Goal: Task Accomplishment & Management: Use online tool/utility

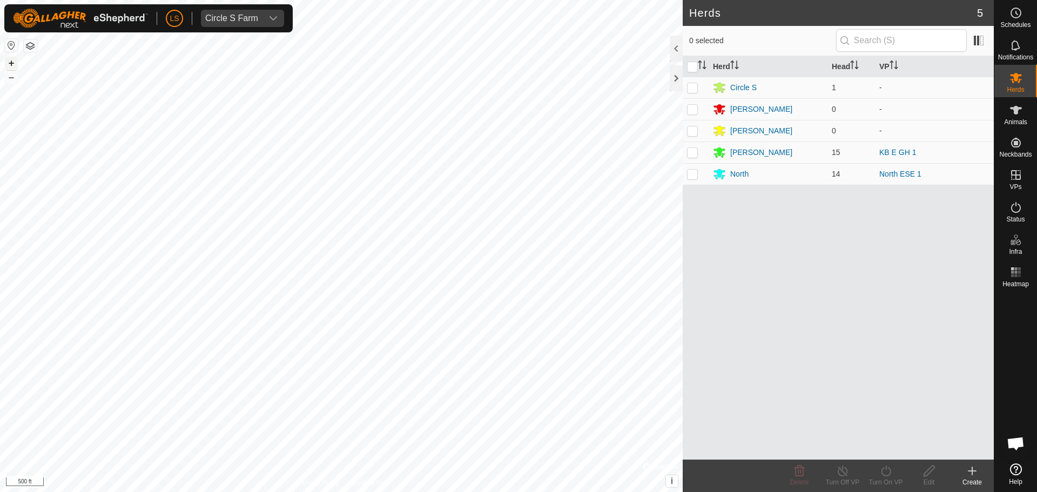
click at [11, 65] on button "+" at bounding box center [11, 63] width 13 height 13
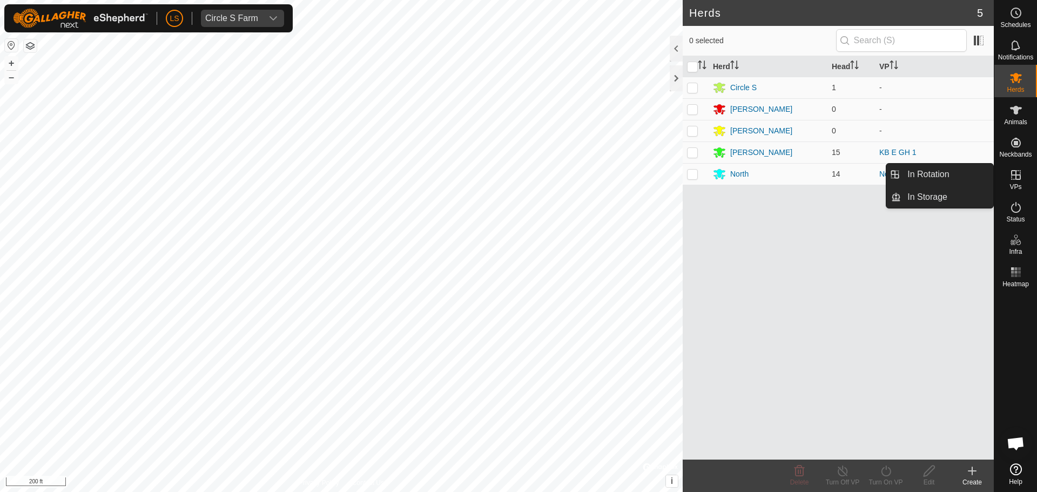
drag, startPoint x: 1019, startPoint y: 163, endPoint x: 1019, endPoint y: 174, distance: 10.8
click at [1019, 174] on icon at bounding box center [1016, 175] width 13 height 13
click at [978, 173] on link "In Rotation" at bounding box center [947, 175] width 92 height 22
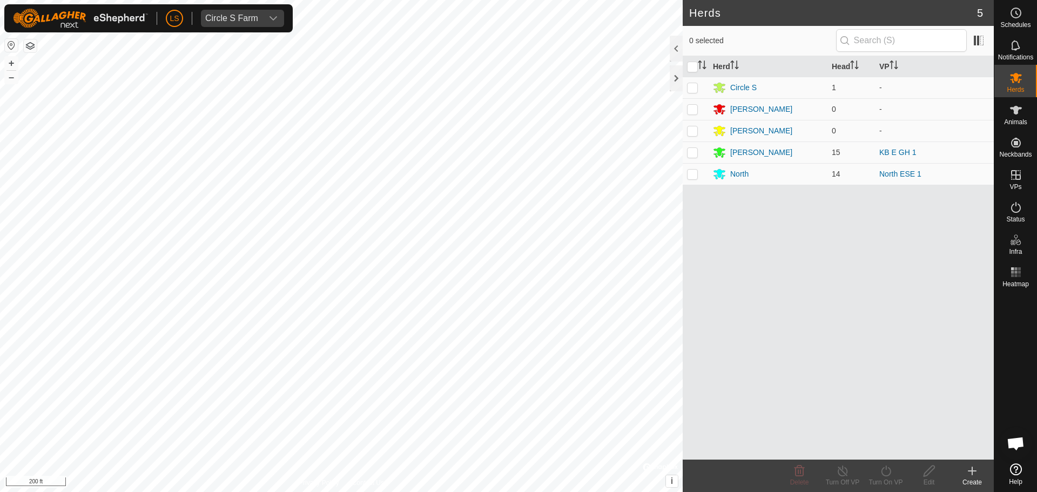
click at [994, 492] on p-menu "In Rotation In Storage" at bounding box center [994, 492] width 0 height 0
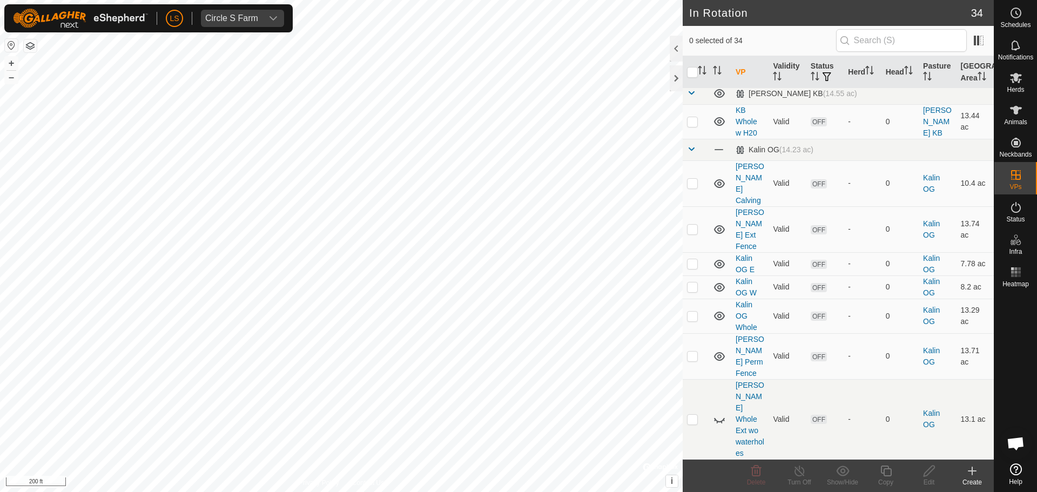
scroll to position [462, 0]
click at [694, 472] on p-checkbox at bounding box center [692, 476] width 11 height 9
checkbox input "true"
click at [888, 475] on icon at bounding box center [886, 471] width 11 height 11
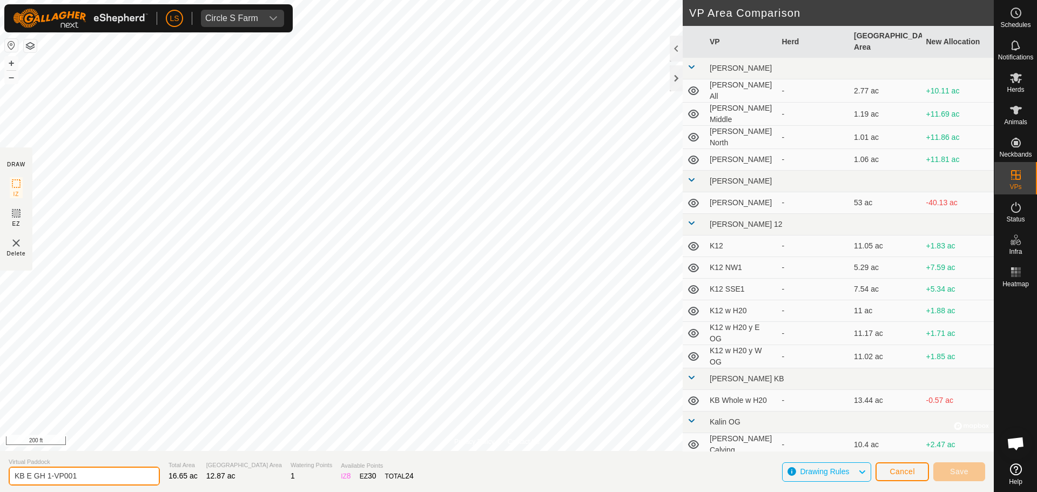
drag, startPoint x: 100, startPoint y: 471, endPoint x: 53, endPoint y: 471, distance: 46.5
click at [53, 471] on input "KB E GH 1-VP001" at bounding box center [84, 476] width 151 height 19
type input "KB E GH 1 Whole"
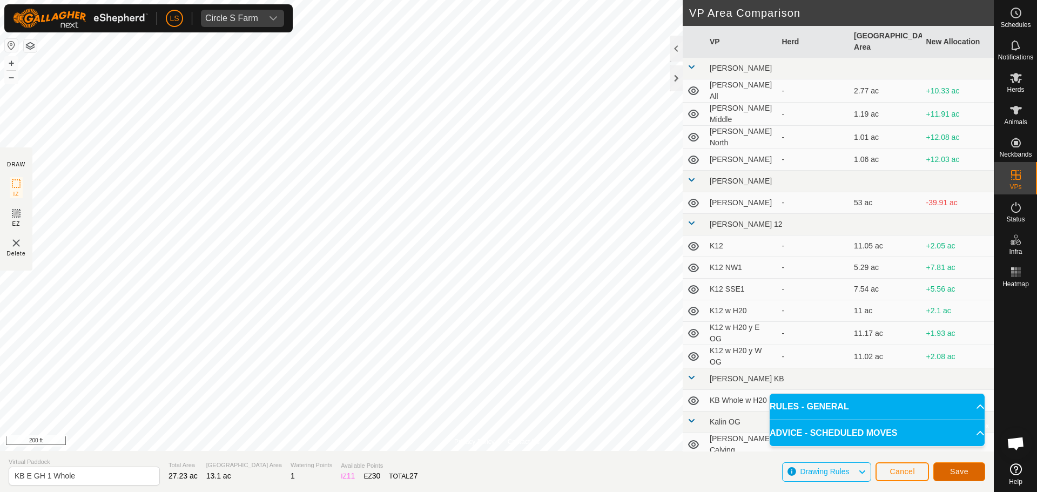
click at [956, 467] on span "Save" at bounding box center [959, 471] width 18 height 9
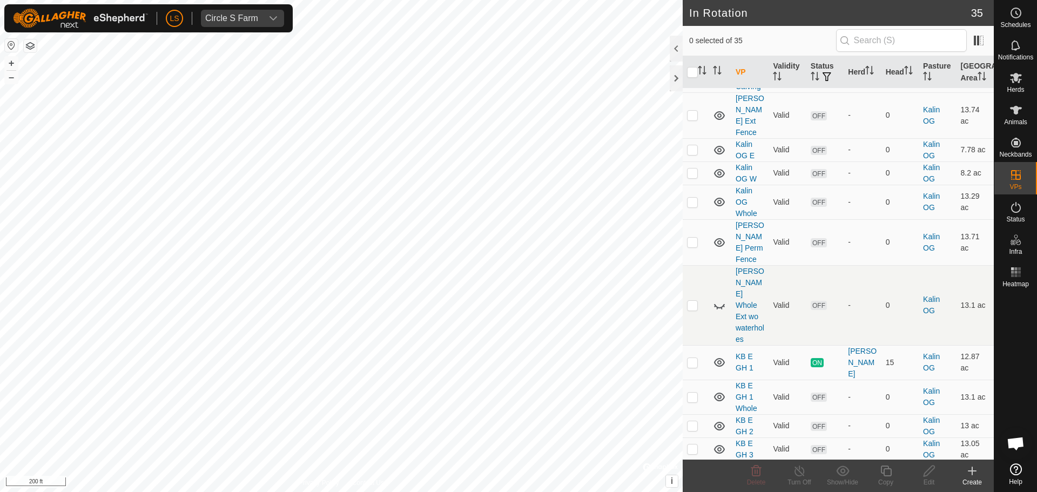
scroll to position [578, 0]
click at [693, 391] on p-checkbox at bounding box center [692, 395] width 11 height 9
checkbox input "true"
click at [1016, 112] on icon at bounding box center [1016, 110] width 12 height 9
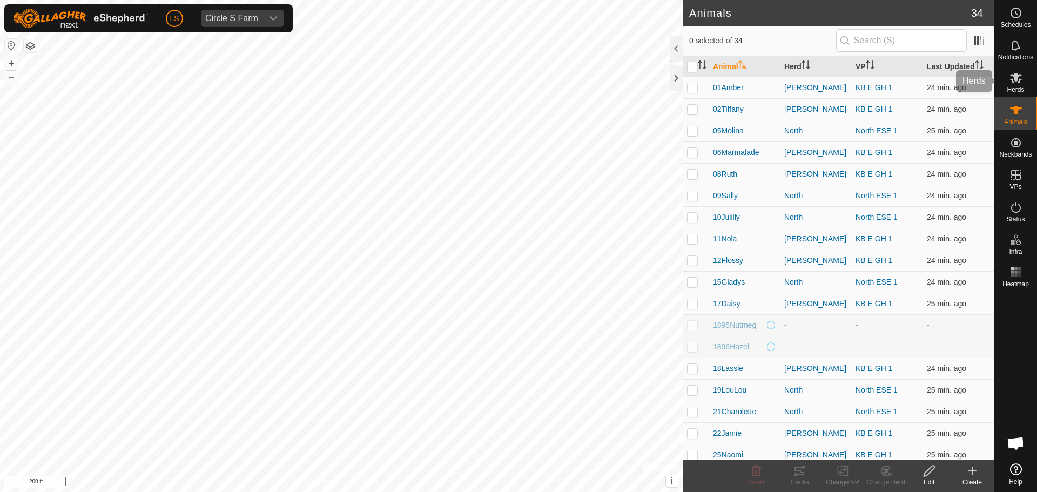
click at [1017, 75] on icon at bounding box center [1016, 78] width 12 height 10
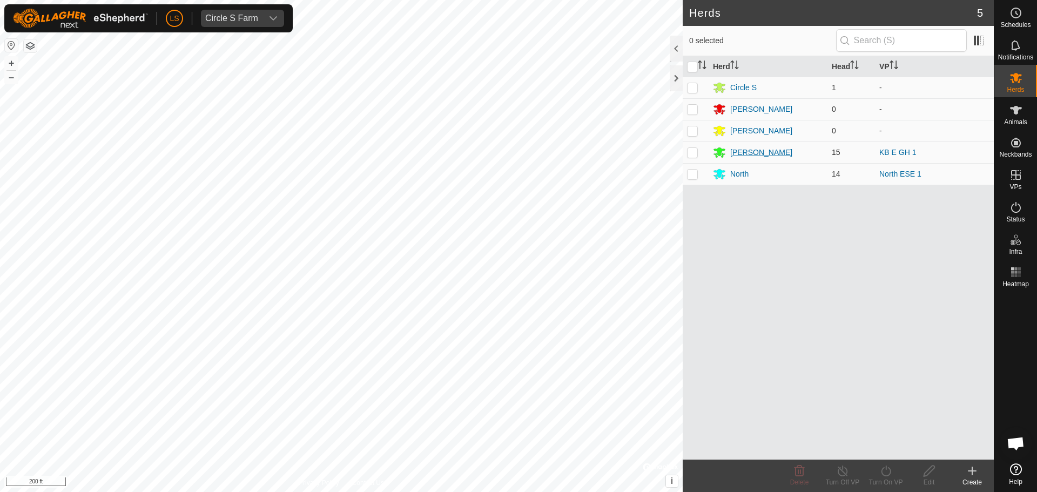
click at [734, 153] on div "[PERSON_NAME]" at bounding box center [761, 152] width 62 height 11
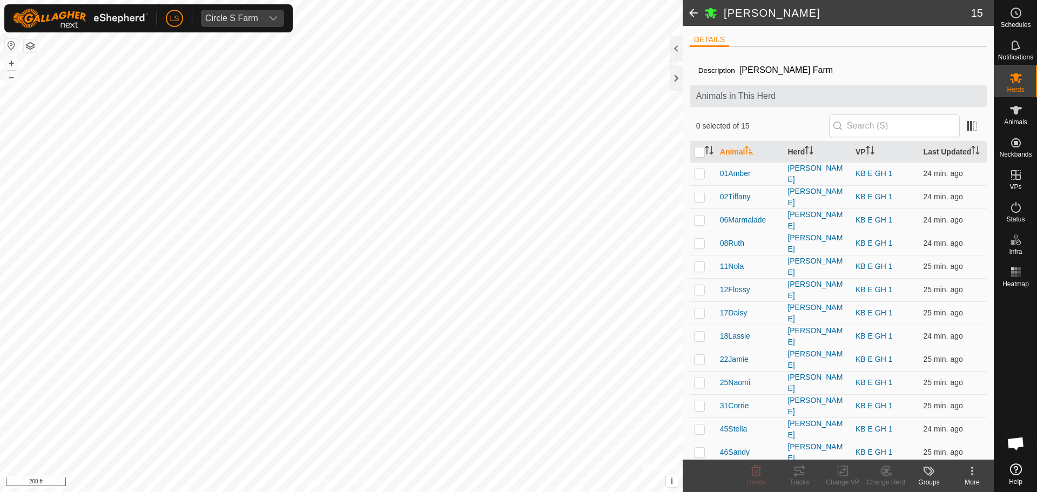
click at [692, 17] on span at bounding box center [694, 13] width 22 height 26
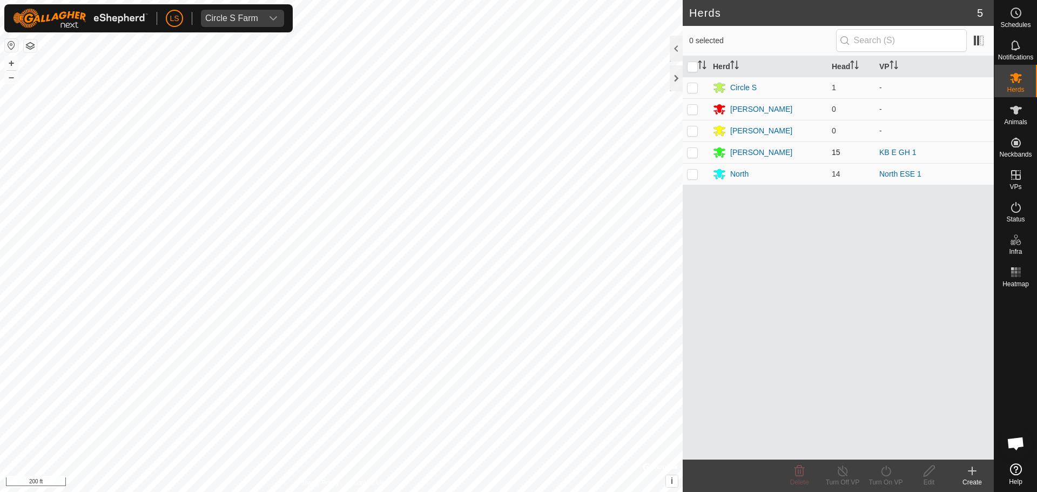
click at [691, 155] on p-checkbox at bounding box center [692, 152] width 11 height 9
checkbox input "true"
click at [884, 471] on icon at bounding box center [886, 471] width 14 height 13
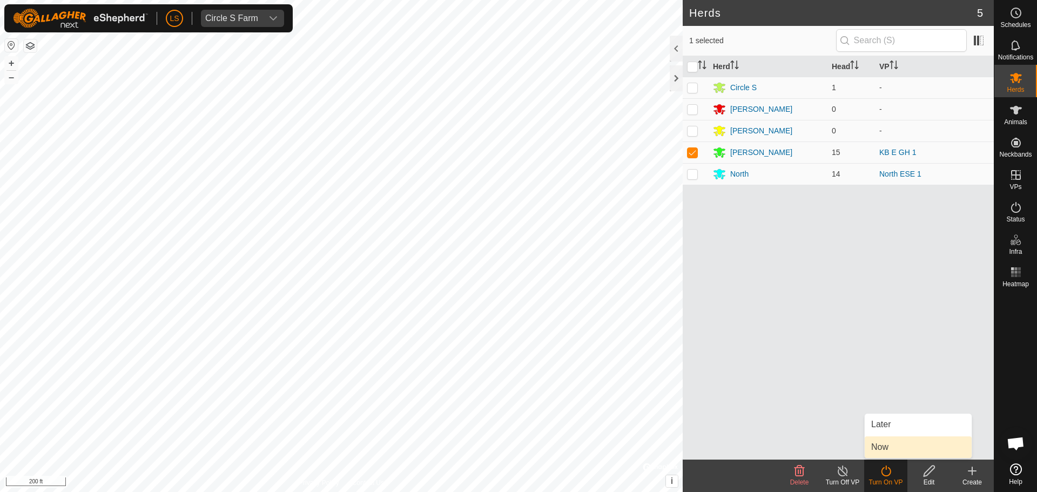
click at [892, 445] on link "Now" at bounding box center [918, 448] width 107 height 22
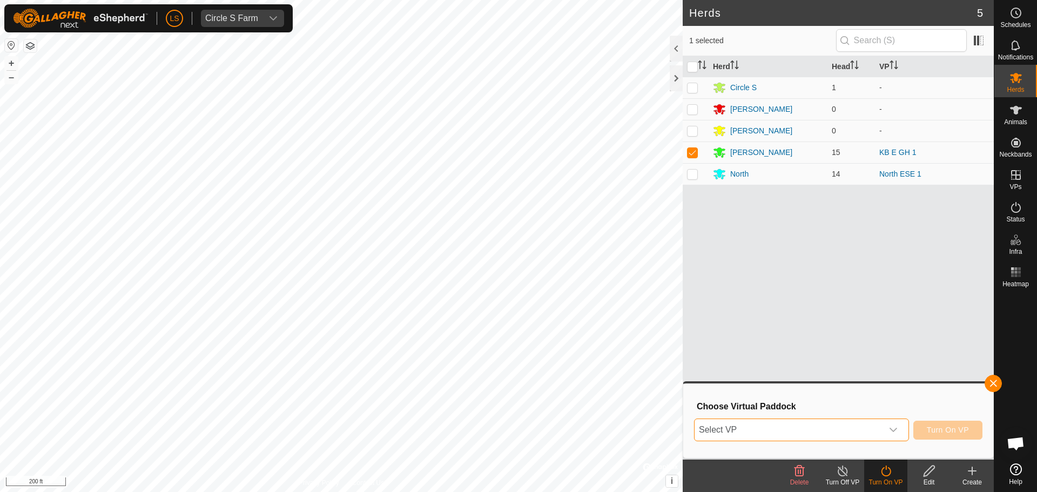
click at [785, 427] on span "Select VP" at bounding box center [789, 430] width 188 height 22
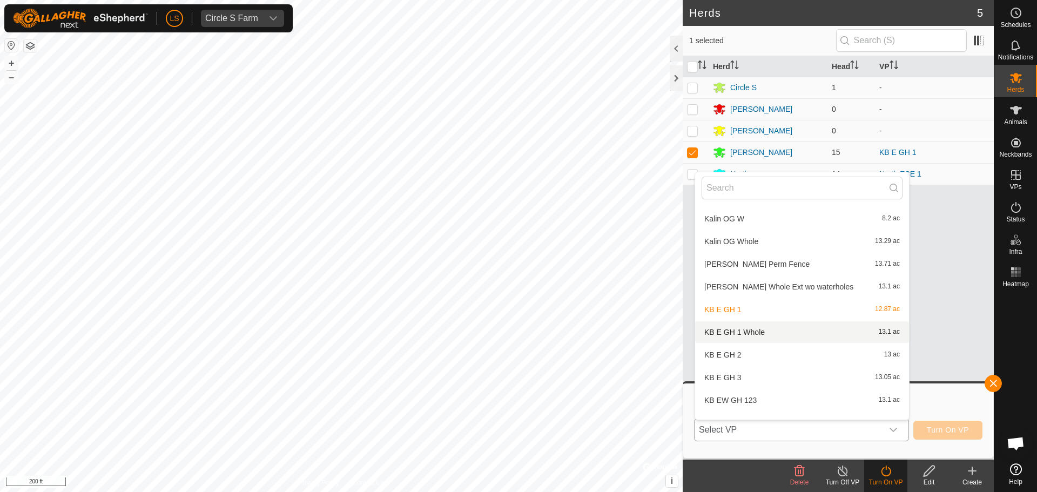
scroll to position [461, 0]
click at [745, 332] on li "KB E GH 1 Whole 13.1 ac" at bounding box center [802, 332] width 214 height 22
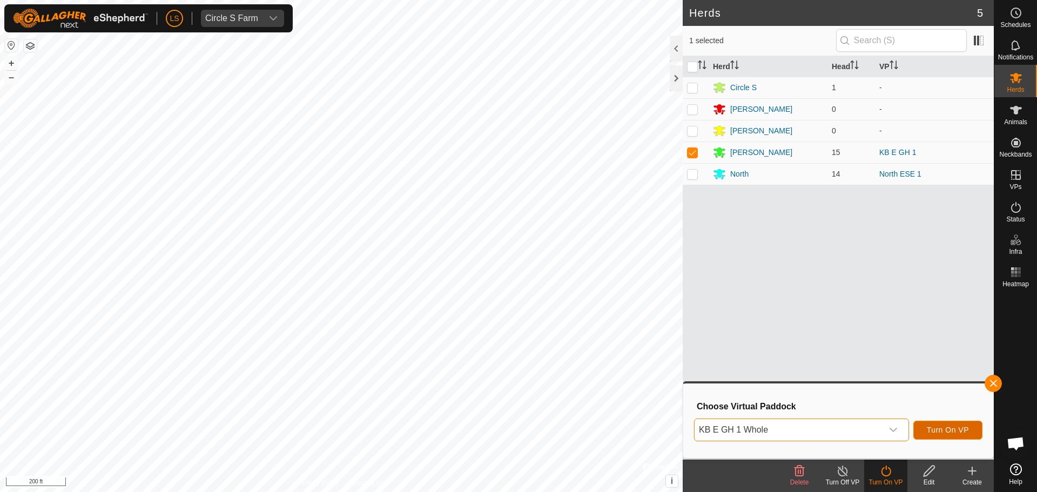
click at [945, 430] on span "Turn On VP" at bounding box center [948, 430] width 42 height 9
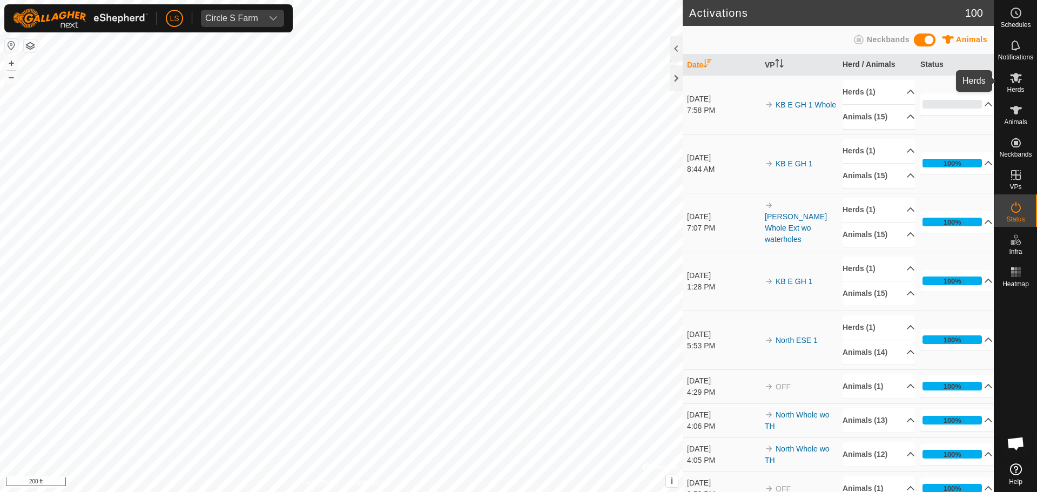
click at [1021, 80] on icon at bounding box center [1016, 78] width 12 height 10
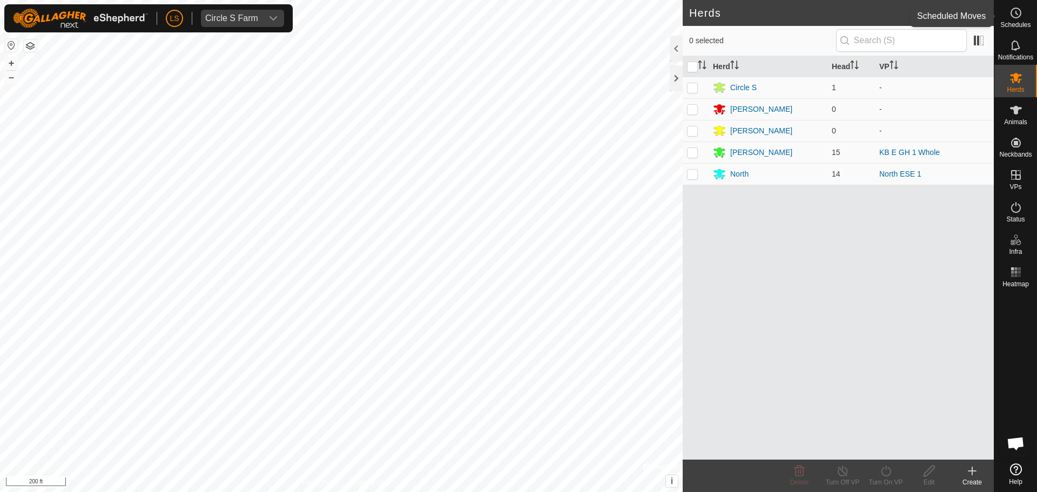
click at [1018, 31] on div "Schedules" at bounding box center [1016, 16] width 43 height 32
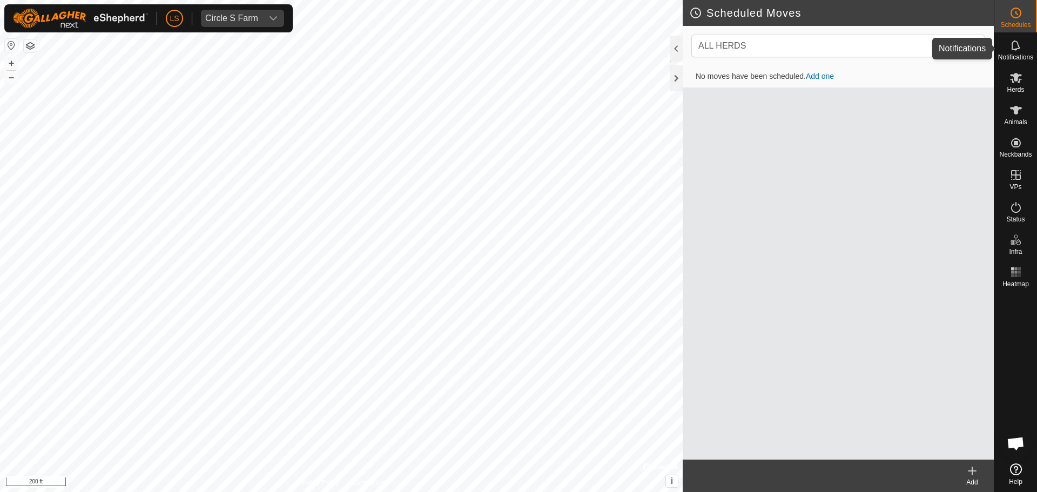
click at [1019, 48] on icon at bounding box center [1015, 45] width 9 height 10
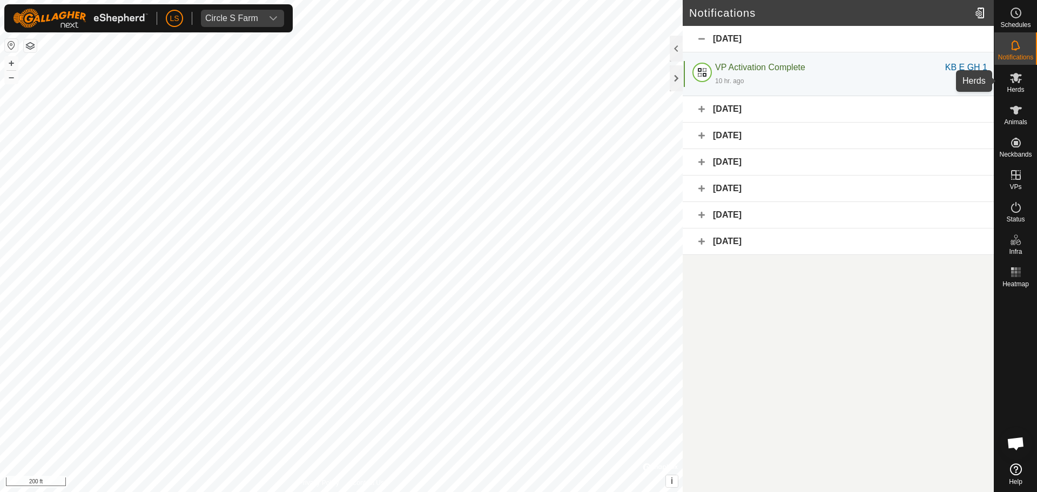
click at [1015, 76] on icon at bounding box center [1016, 78] width 12 height 10
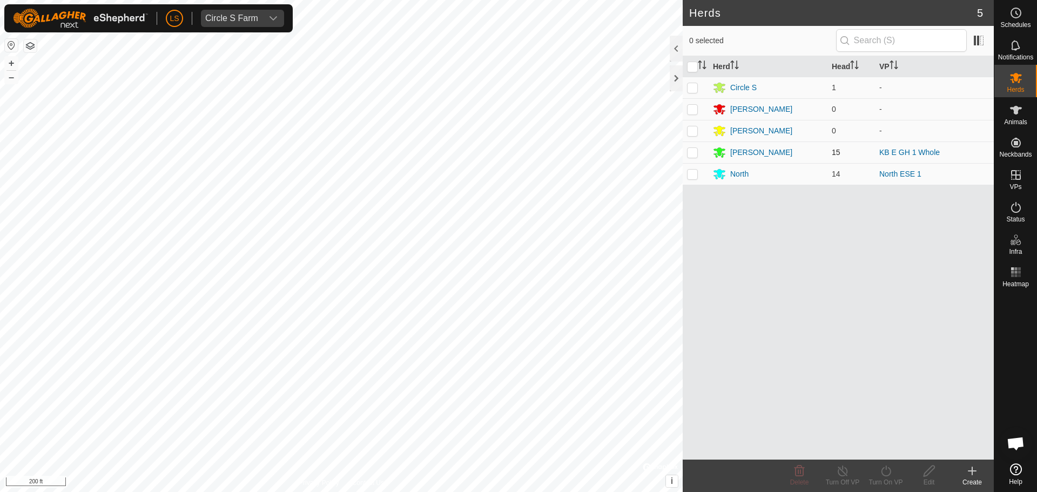
click at [694, 153] on p-checkbox at bounding box center [692, 152] width 11 height 9
checkbox input "true"
click at [887, 472] on icon at bounding box center [886, 471] width 14 height 13
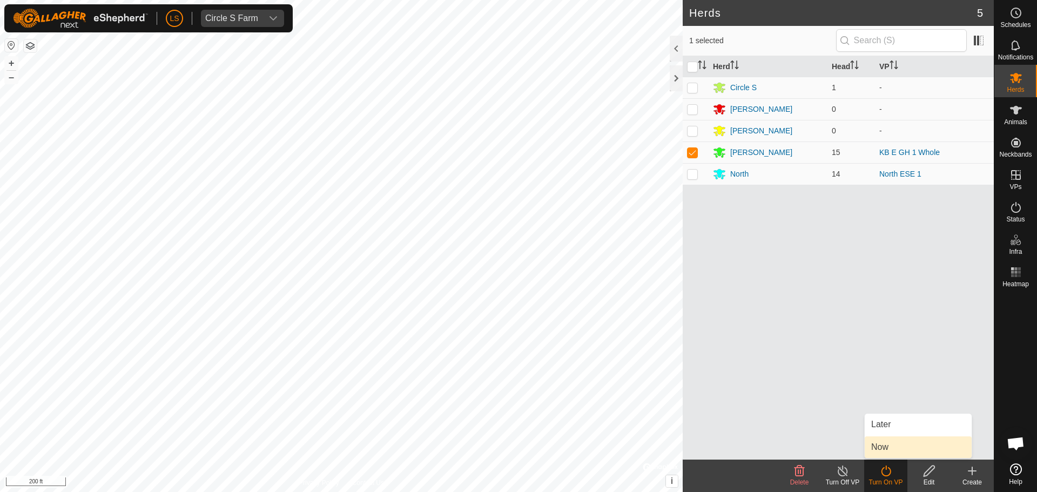
click at [892, 444] on link "Now" at bounding box center [918, 448] width 107 height 22
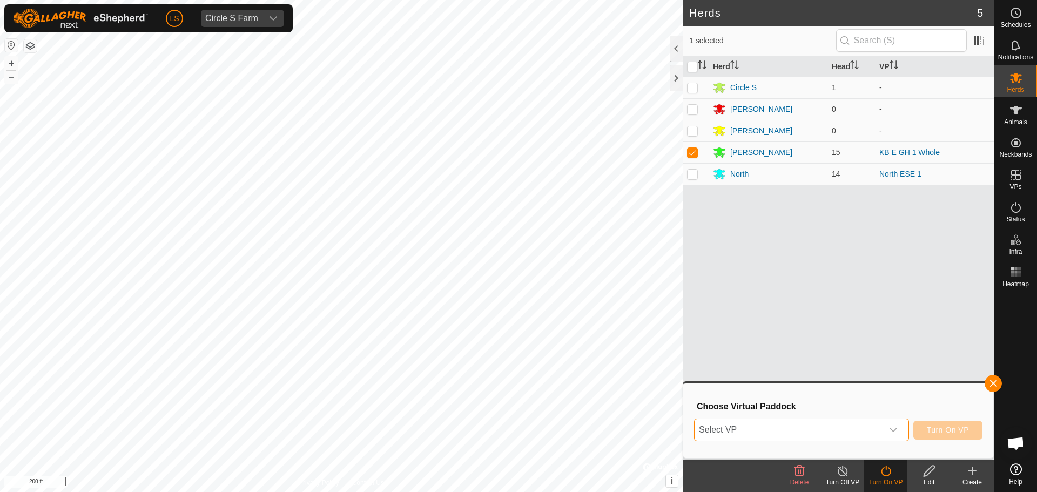
click at [872, 429] on span "Select VP" at bounding box center [789, 430] width 188 height 22
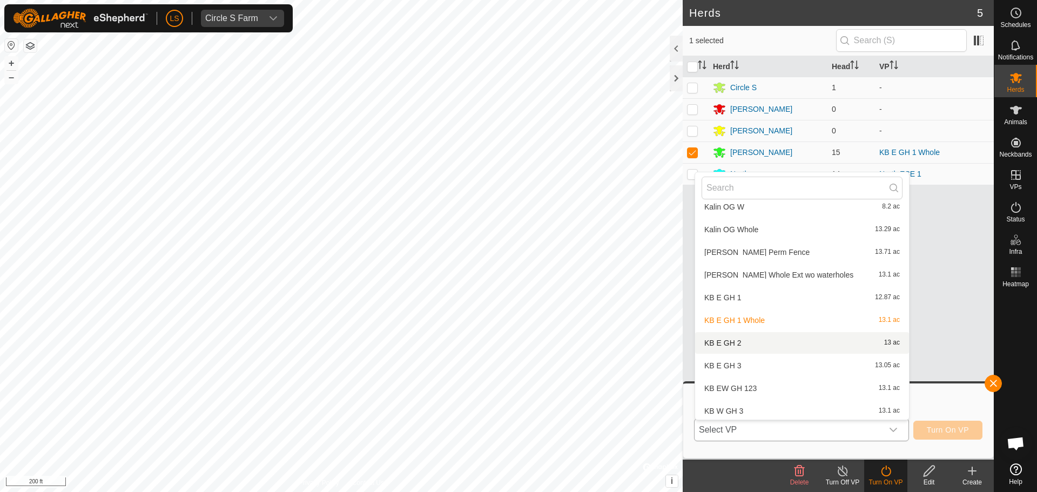
scroll to position [473, 0]
click at [763, 297] on li "KB E GH 1 12.87 ac" at bounding box center [802, 297] width 214 height 22
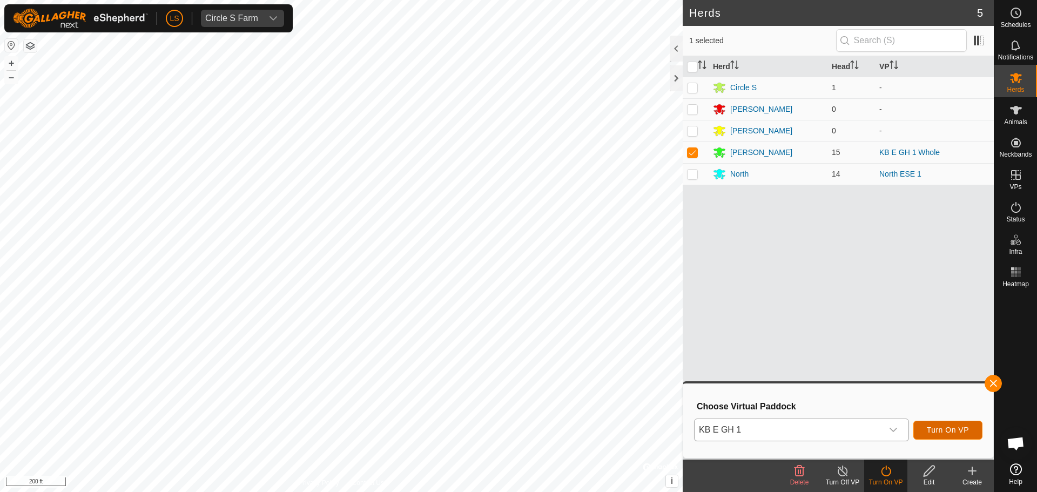
click at [946, 439] on button "Turn On VP" at bounding box center [948, 430] width 69 height 19
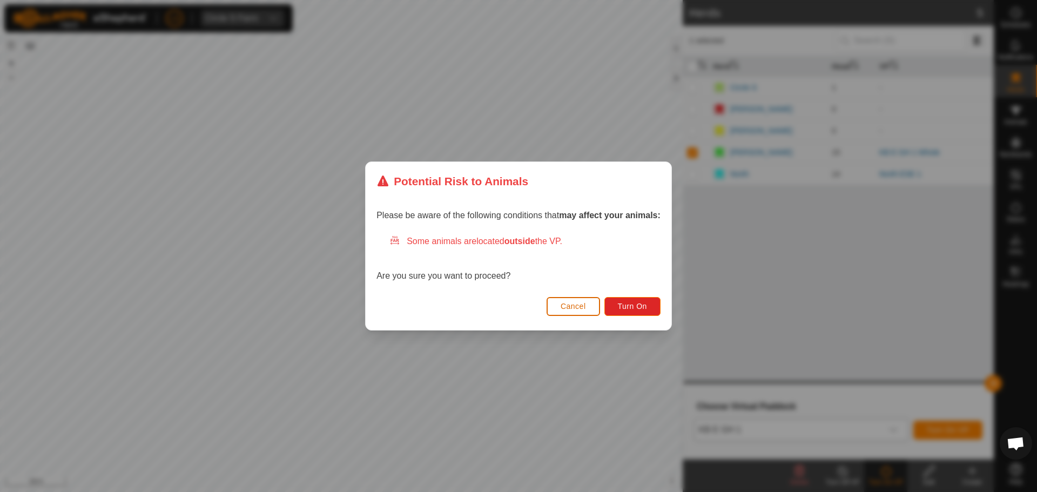
click at [575, 312] on button "Cancel" at bounding box center [573, 306] width 53 height 19
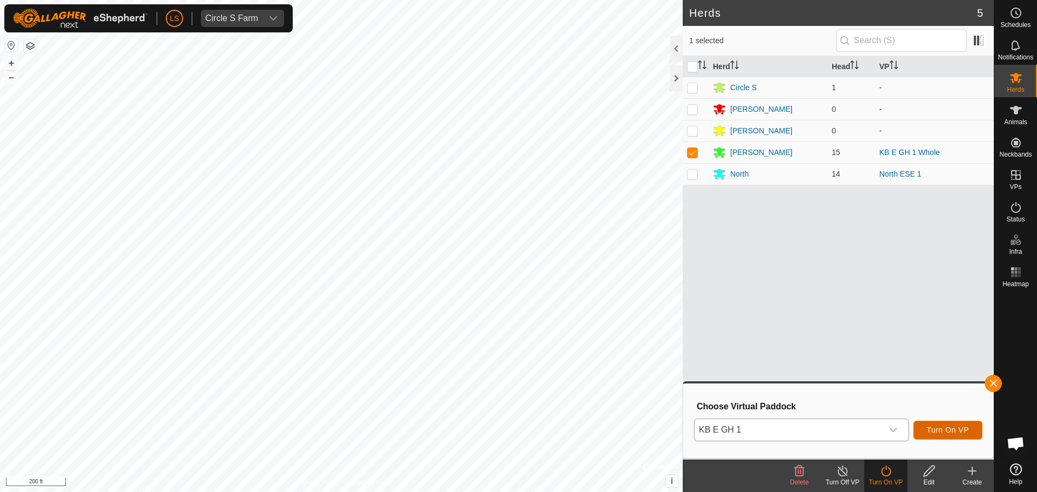
click at [946, 432] on span "Turn On VP" at bounding box center [948, 430] width 42 height 9
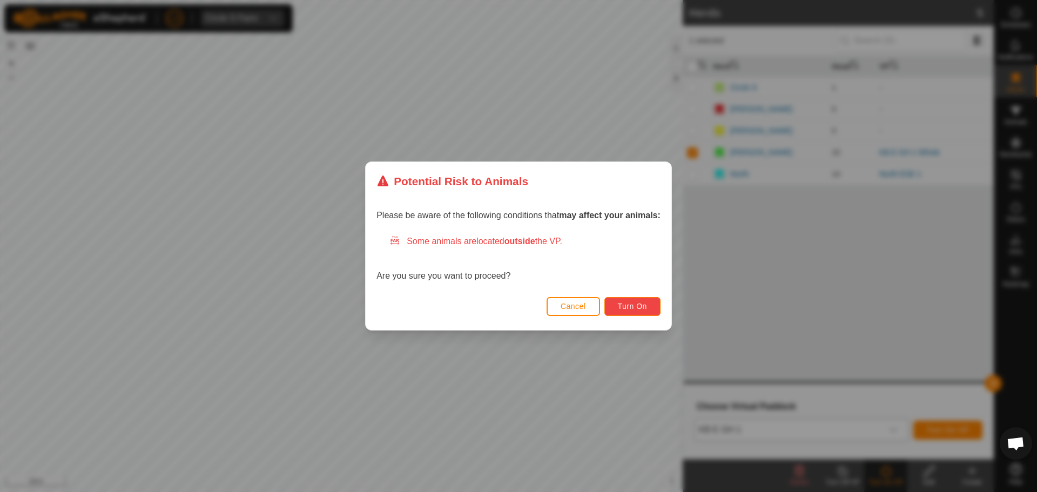
click at [639, 301] on button "Turn On" at bounding box center [633, 306] width 56 height 19
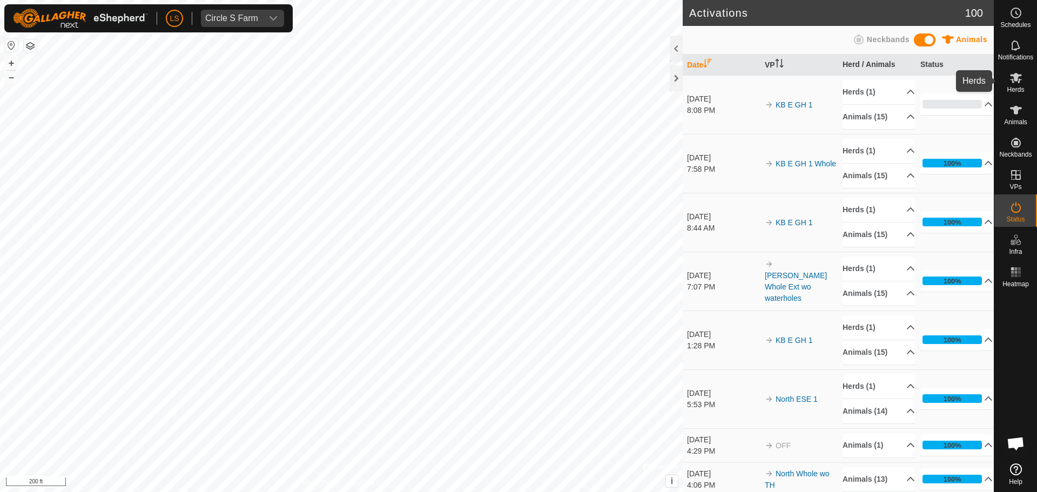
click at [1017, 75] on icon at bounding box center [1016, 78] width 12 height 10
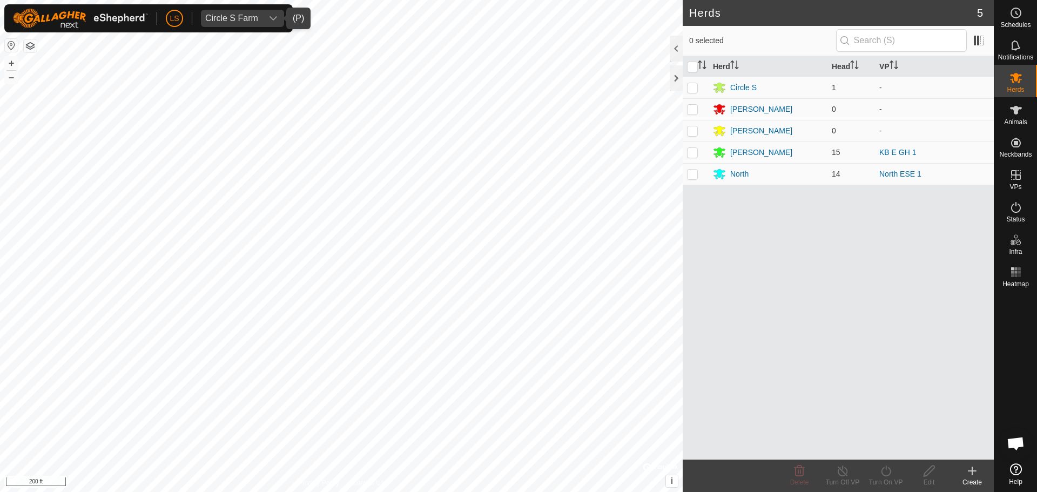
click at [263, 10] on div "dropdown trigger" at bounding box center [274, 18] width 22 height 17
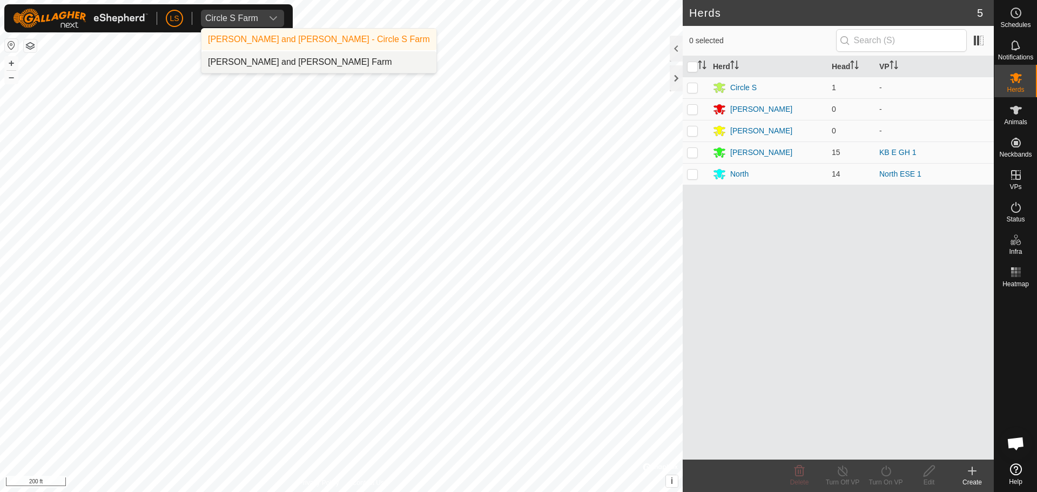
click at [272, 60] on li "[PERSON_NAME] and [PERSON_NAME] Farm" at bounding box center [319, 62] width 235 height 22
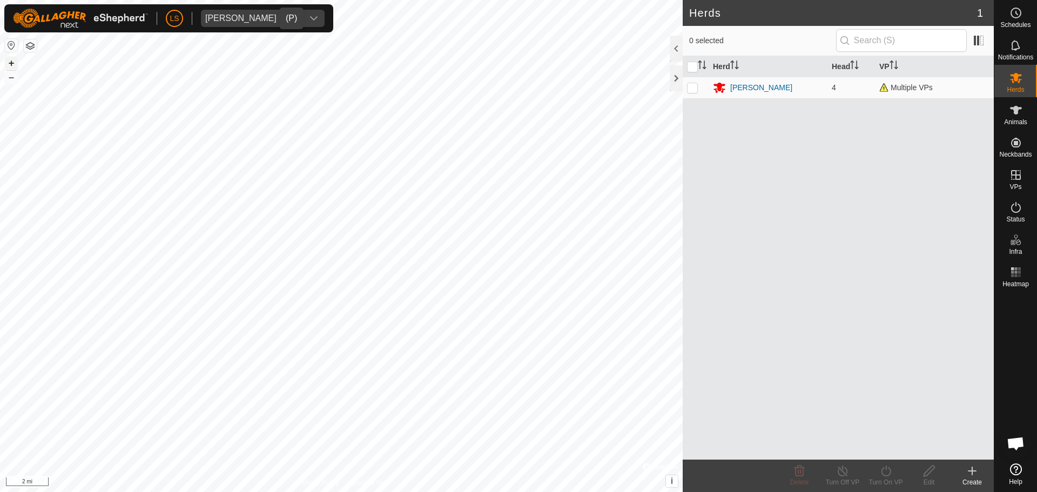
click at [12, 63] on button "+" at bounding box center [11, 63] width 13 height 13
click at [10, 63] on button "+" at bounding box center [11, 63] width 13 height 13
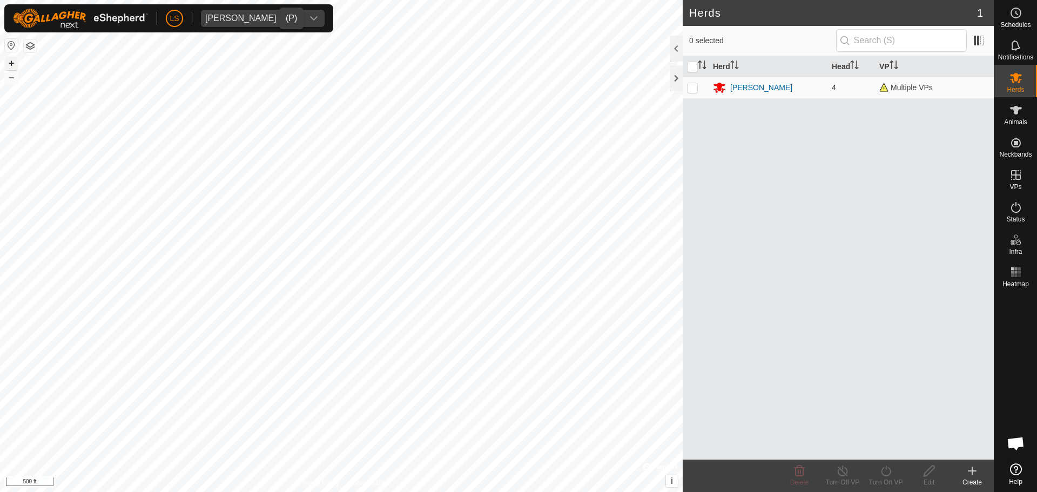
click at [10, 63] on button "+" at bounding box center [11, 63] width 13 height 13
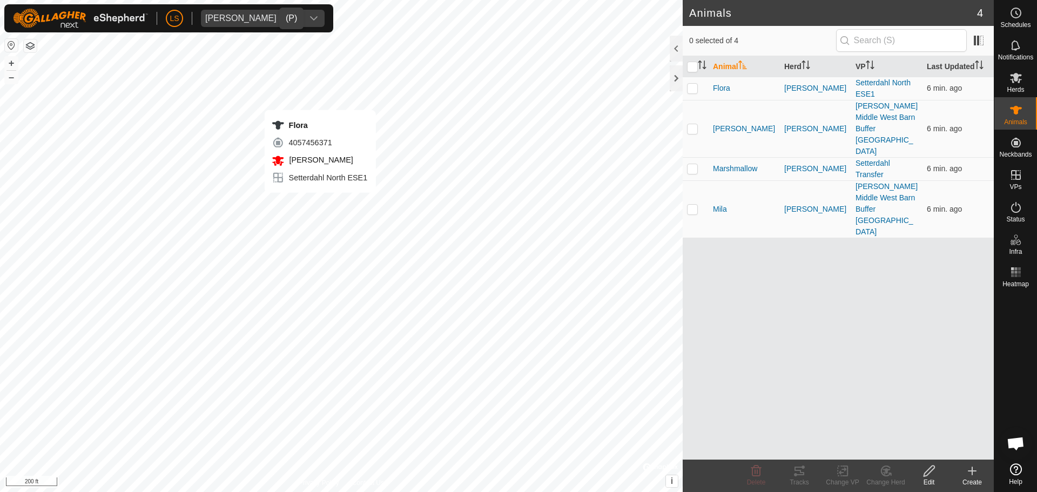
checkbox input "true"
click at [802, 479] on div "Tracks" at bounding box center [799, 483] width 43 height 10
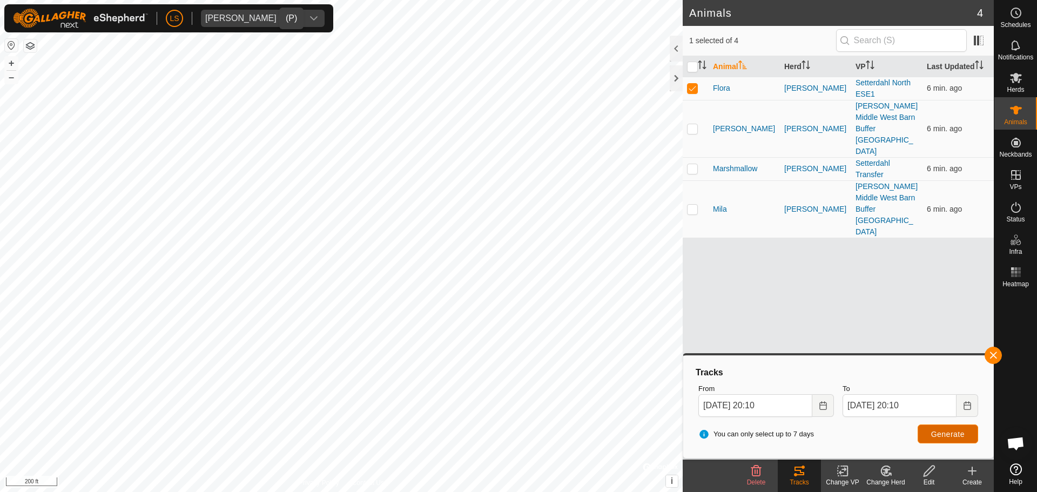
click at [944, 430] on span "Generate" at bounding box center [947, 434] width 33 height 9
